Goal: Navigation & Orientation: Go to known website

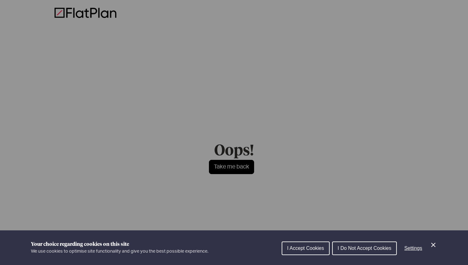
click at [304, 47] on div "Cookie preferences" at bounding box center [234, 132] width 468 height 265
click at [233, 177] on div "Cookie preferences" at bounding box center [234, 132] width 468 height 265
click at [358, 246] on span "I Do Not Accept Cookies" at bounding box center [363, 248] width 53 height 5
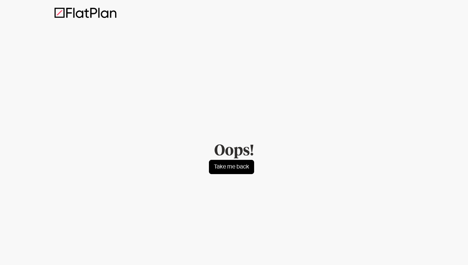
click at [246, 170] on link "Take me back" at bounding box center [231, 167] width 45 height 14
